Goal: Task Accomplishment & Management: Complete application form

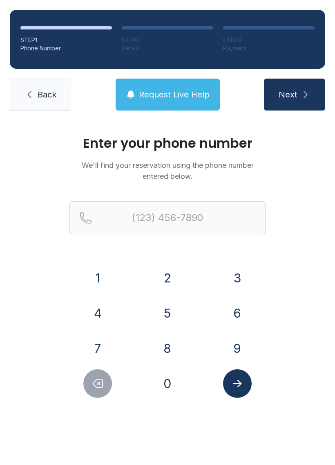
click at [239, 322] on button "6" at bounding box center [237, 313] width 29 height 29
click at [100, 276] on button "1" at bounding box center [97, 277] width 29 height 29
click at [169, 277] on button "2" at bounding box center [167, 277] width 29 height 29
click at [230, 326] on div "6" at bounding box center [237, 313] width 57 height 29
click at [87, 274] on button "1" at bounding box center [97, 277] width 29 height 29
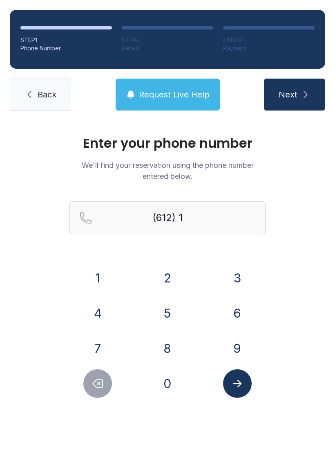
click at [174, 359] on button "8" at bounding box center [167, 348] width 29 height 29
click at [161, 350] on button "8" at bounding box center [167, 348] width 29 height 29
click at [162, 315] on button "5" at bounding box center [167, 313] width 29 height 29
click at [158, 385] on button "0" at bounding box center [167, 383] width 29 height 29
click at [97, 385] on icon "Delete number" at bounding box center [98, 383] width 12 height 12
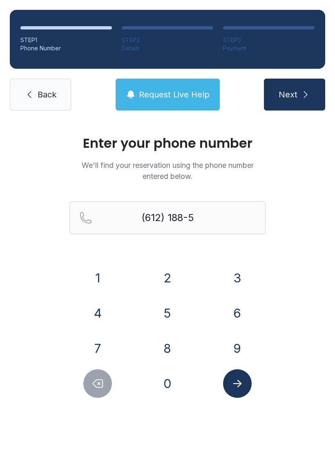
click at [97, 385] on icon "Delete number" at bounding box center [98, 383] width 12 height 12
click at [102, 380] on icon "Delete number" at bounding box center [98, 383] width 10 height 8
click at [102, 380] on icon "Delete number" at bounding box center [98, 383] width 12 height 12
click at [94, 386] on icon "Delete number" at bounding box center [98, 383] width 12 height 12
click at [237, 315] on button "6" at bounding box center [237, 313] width 29 height 29
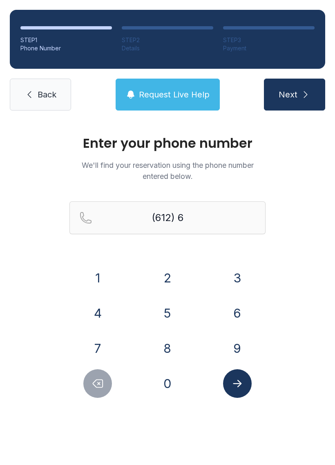
click at [93, 280] on button "1" at bounding box center [97, 277] width 29 height 29
click at [162, 347] on button "8" at bounding box center [167, 348] width 29 height 29
click at [166, 347] on button "8" at bounding box center [167, 348] width 29 height 29
click at [163, 319] on button "5" at bounding box center [167, 313] width 29 height 29
click at [162, 379] on button "0" at bounding box center [167, 383] width 29 height 29
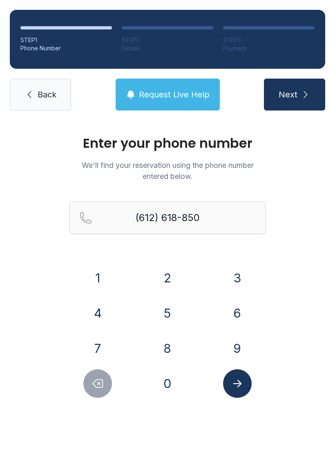
click at [232, 287] on button "3" at bounding box center [237, 277] width 29 height 29
click at [236, 385] on icon "Submit lookup form" at bounding box center [237, 383] width 12 height 12
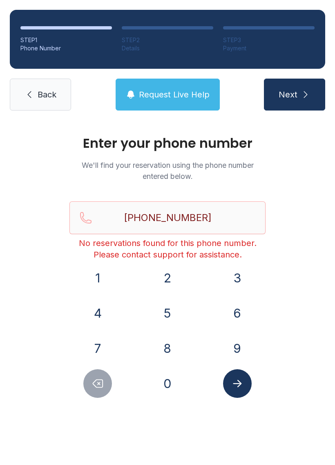
click at [298, 87] on button "Next" at bounding box center [294, 95] width 61 height 32
click at [155, 92] on span "Request Live Help" at bounding box center [174, 94] width 71 height 11
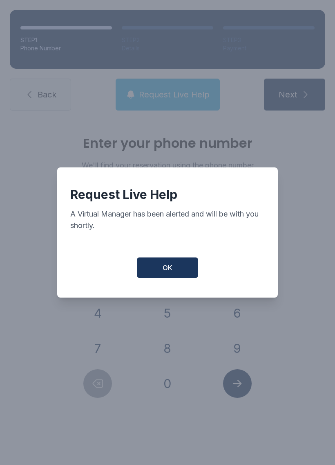
click at [184, 272] on button "OK" at bounding box center [167, 267] width 61 height 20
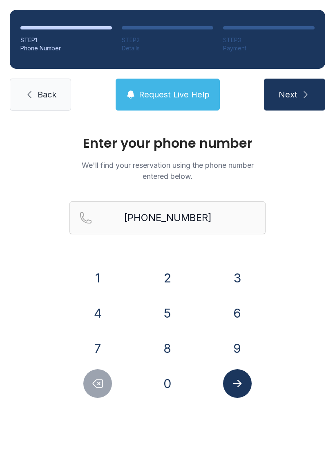
click at [99, 386] on icon "Delete number" at bounding box center [98, 383] width 12 height 12
click at [103, 387] on icon "Delete number" at bounding box center [98, 383] width 12 height 12
click at [103, 385] on icon "Delete number" at bounding box center [98, 383] width 12 height 12
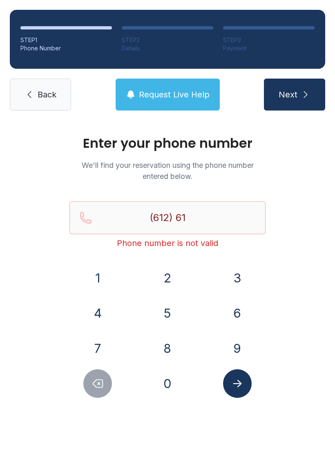
click at [103, 385] on icon "Delete number" at bounding box center [98, 383] width 10 height 8
click at [109, 384] on button "Delete number" at bounding box center [97, 383] width 29 height 29
click at [108, 384] on button "Delete number" at bounding box center [97, 383] width 29 height 29
click at [108, 385] on button "Delete number" at bounding box center [97, 383] width 29 height 29
type input "(6"
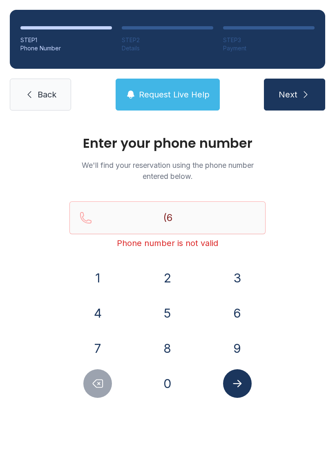
click at [108, 385] on button "Delete number" at bounding box center [97, 383] width 29 height 29
click at [106, 382] on button "Delete number" at bounding box center [97, 383] width 29 height 29
click at [43, 106] on link "Back" at bounding box center [40, 95] width 61 height 32
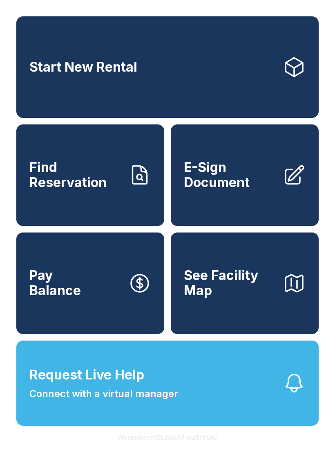
click at [223, 202] on link "E-Sign Document" at bounding box center [245, 174] width 148 height 101
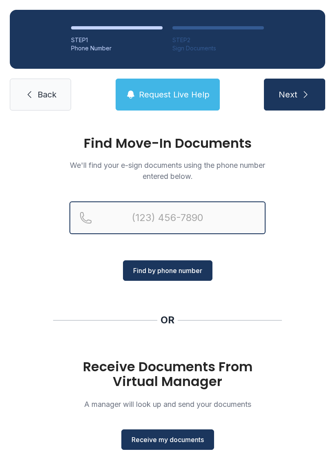
click at [131, 221] on input "Reservation phone number" at bounding box center [168, 217] width 196 height 33
type input "[PHONE_NUMBER]"
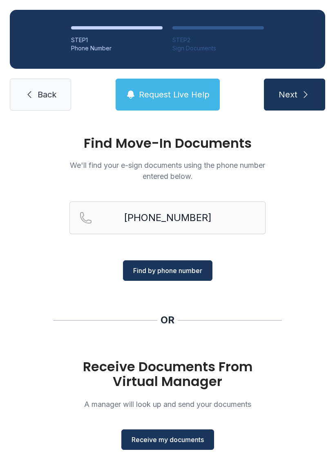
click at [158, 276] on button "Find by phone number" at bounding box center [168, 270] width 90 height 20
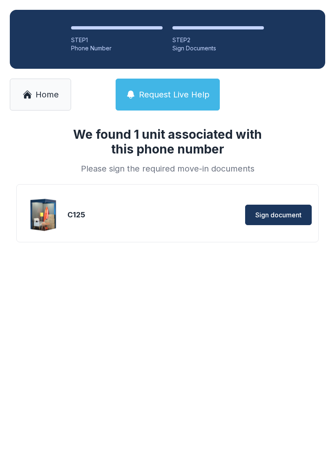
click at [266, 213] on span "Sign document" at bounding box center [279, 215] width 46 height 10
